Goal: Find specific page/section: Find specific page/section

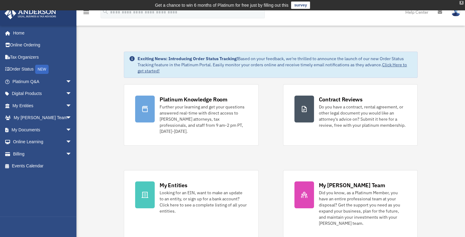
click at [461, 3] on div "X" at bounding box center [461, 3] width 4 height 4
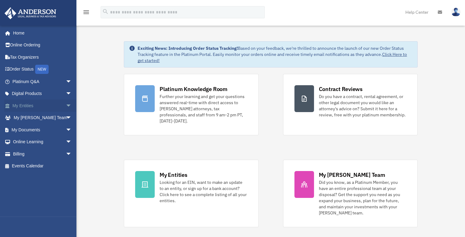
click at [27, 105] on link "My Entities arrow_drop_down" at bounding box center [42, 106] width 77 height 12
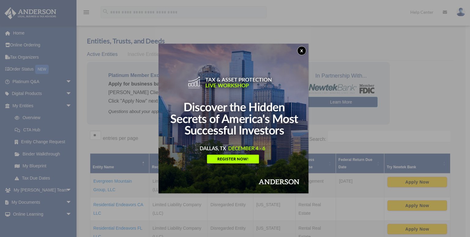
click at [304, 49] on button "x" at bounding box center [301, 50] width 9 height 9
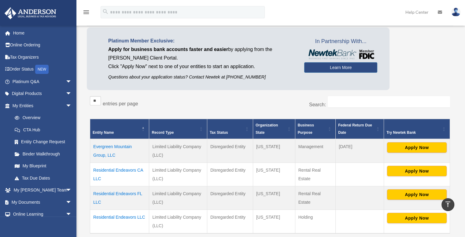
scroll to position [31, 0]
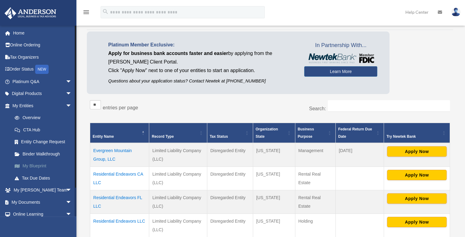
click at [36, 166] on link "My Blueprint" at bounding box center [45, 166] width 72 height 12
